Goal: Information Seeking & Learning: Learn about a topic

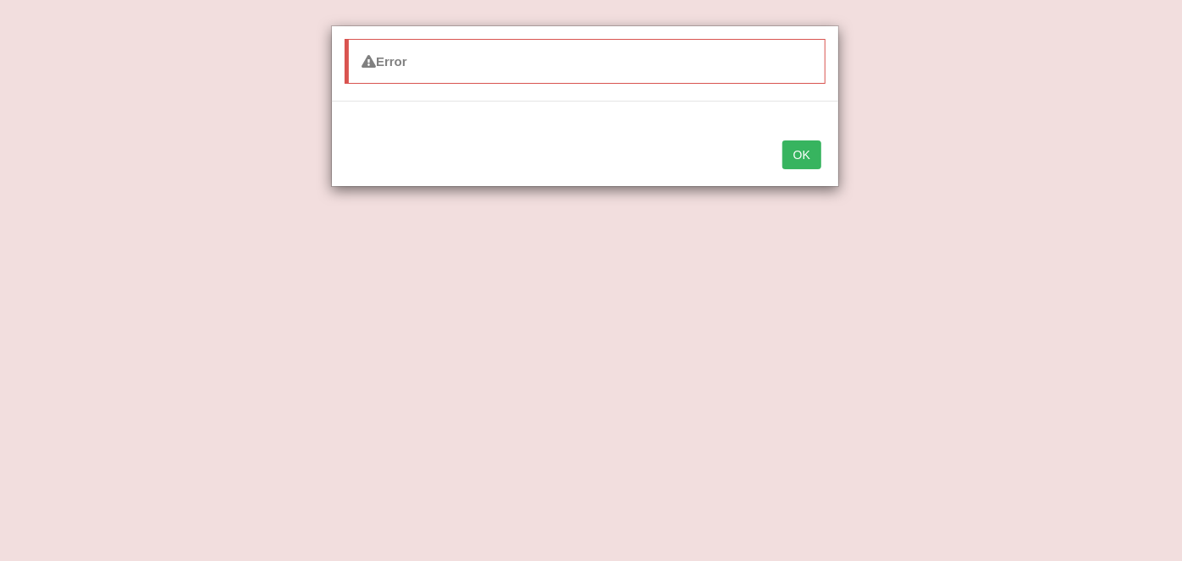
click at [808, 143] on button "OK" at bounding box center [801, 155] width 39 height 29
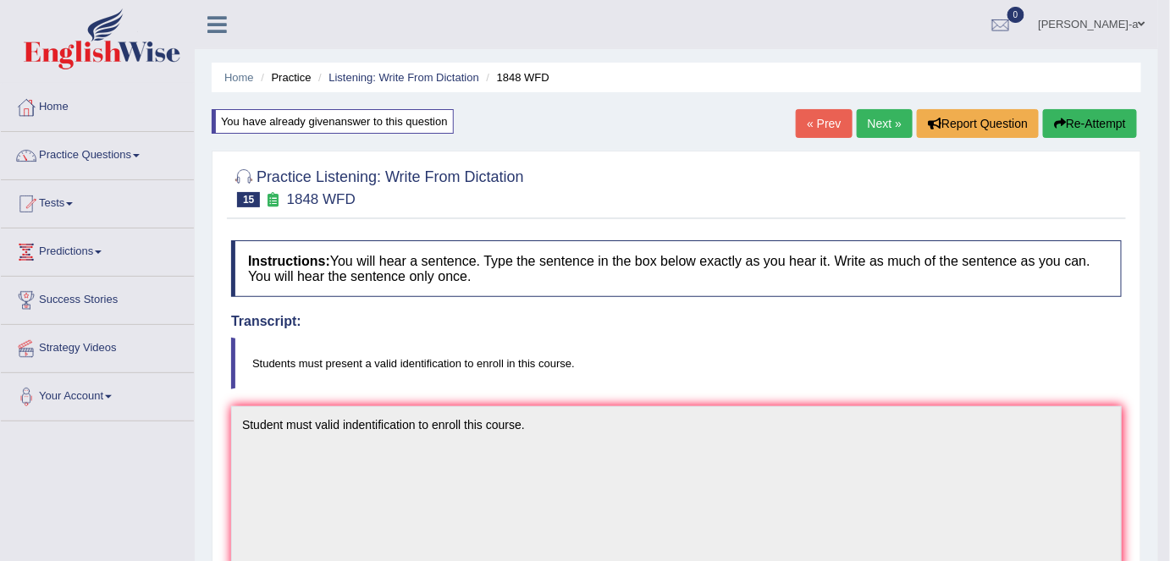
click at [868, 125] on link "Next »" at bounding box center [885, 123] width 56 height 29
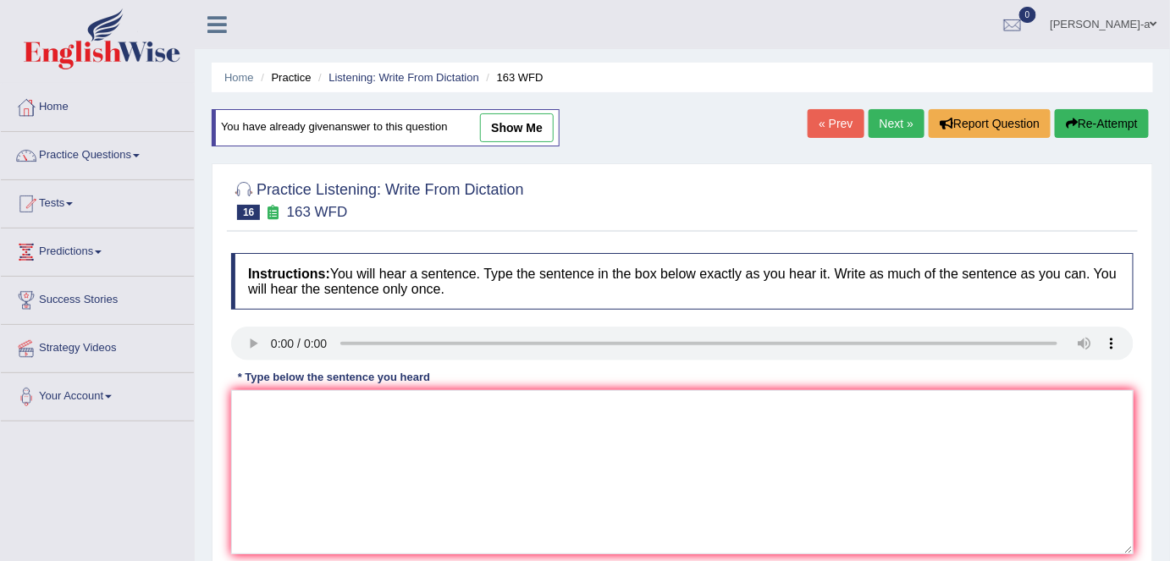
scroll to position [76, 0]
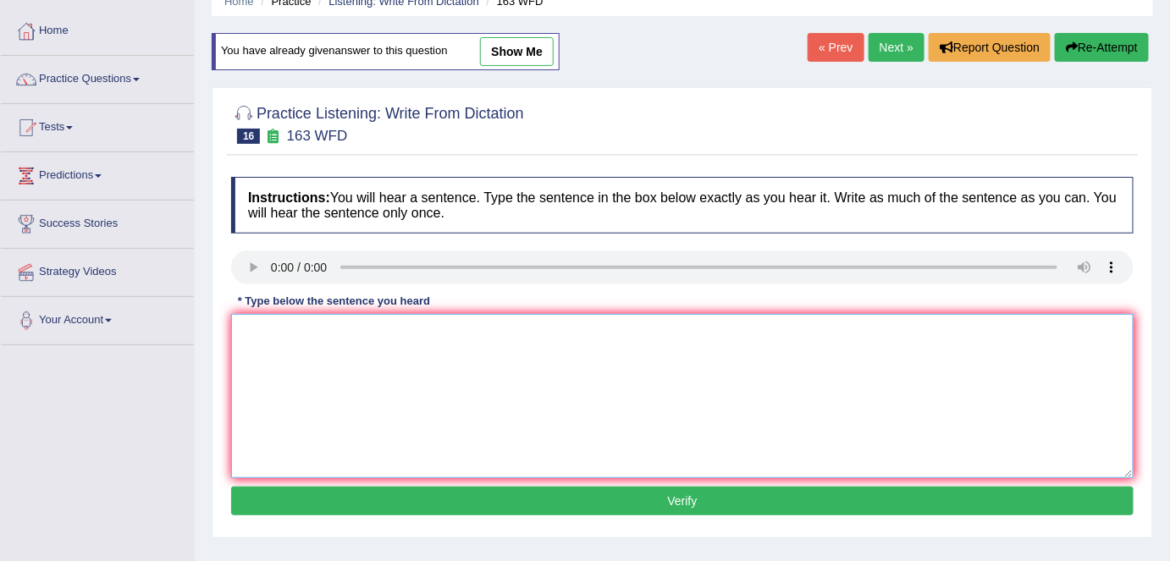
click at [246, 329] on textarea at bounding box center [682, 396] width 902 height 164
type textarea "a"
type textarea "A"
